Goal: Navigation & Orientation: Find specific page/section

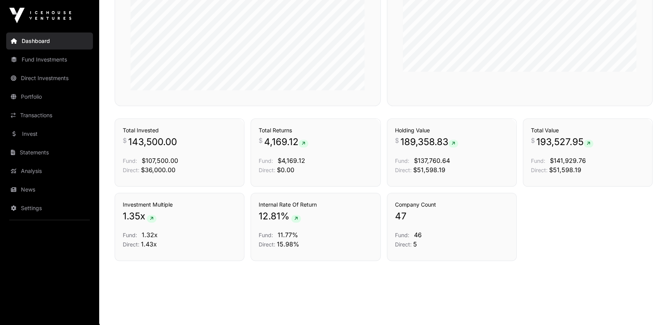
scroll to position [390, 0]
click at [37, 192] on link "News" at bounding box center [49, 189] width 87 height 17
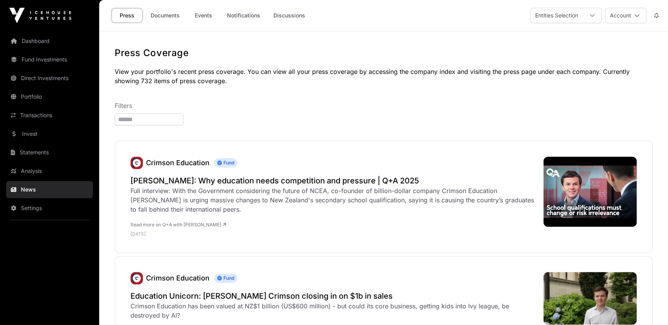
click at [174, 12] on link "Documents" at bounding box center [165, 15] width 39 height 15
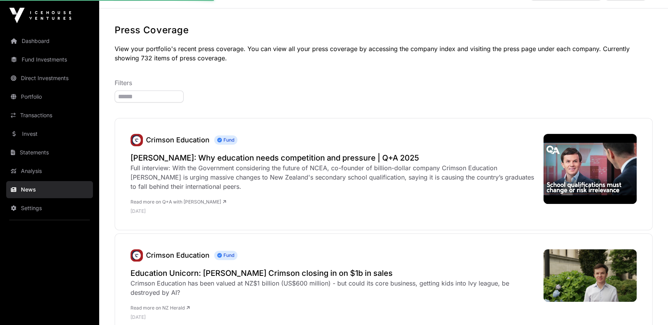
scroll to position [35, 0]
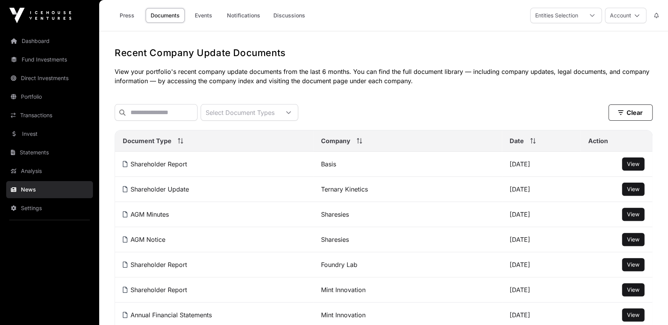
click at [46, 119] on link "Transactions" at bounding box center [49, 115] width 87 height 17
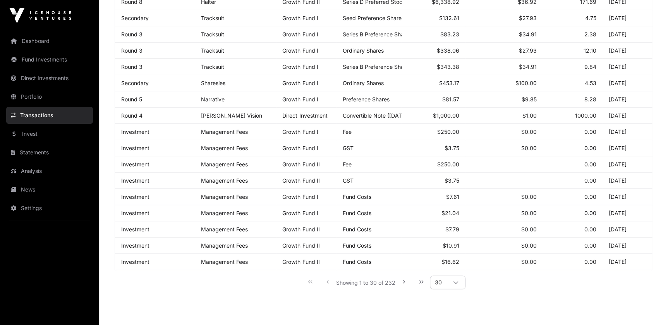
scroll to position [392, 0]
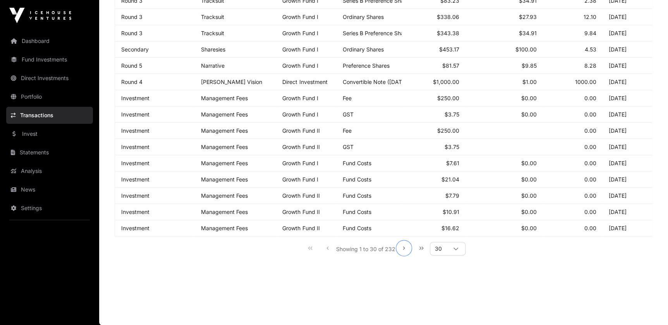
click at [402, 250] on icon "Next Page" at bounding box center [403, 248] width 5 height 5
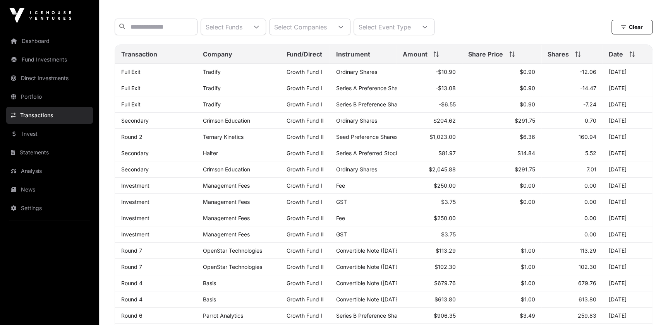
scroll to position [0, 0]
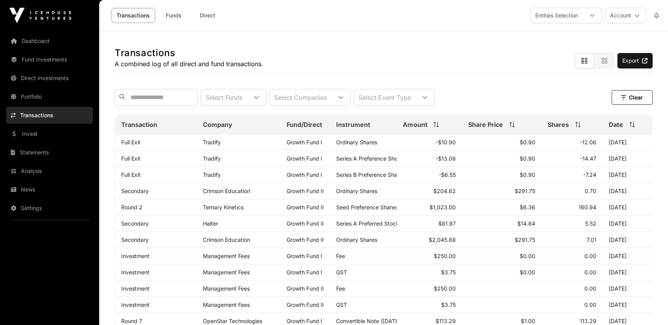
click at [640, 15] on button "Account" at bounding box center [625, 15] width 41 height 15
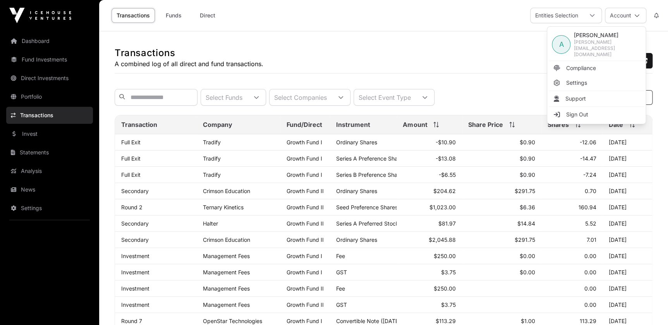
click at [596, 108] on link "Sign Out" at bounding box center [596, 115] width 95 height 14
